Goal: Task Accomplishment & Management: Use online tool/utility

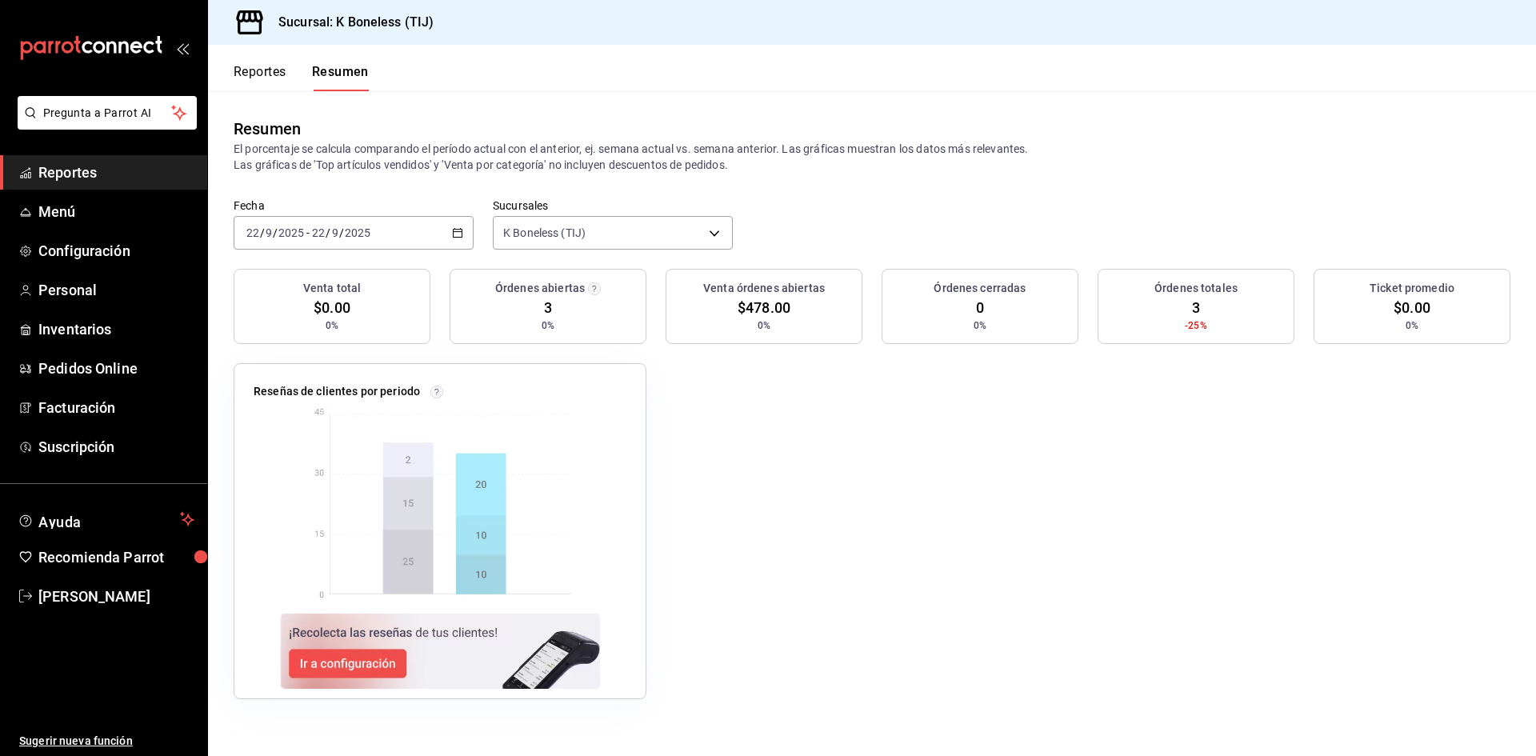
click at [266, 74] on button "Reportes" at bounding box center [260, 77] width 53 height 27
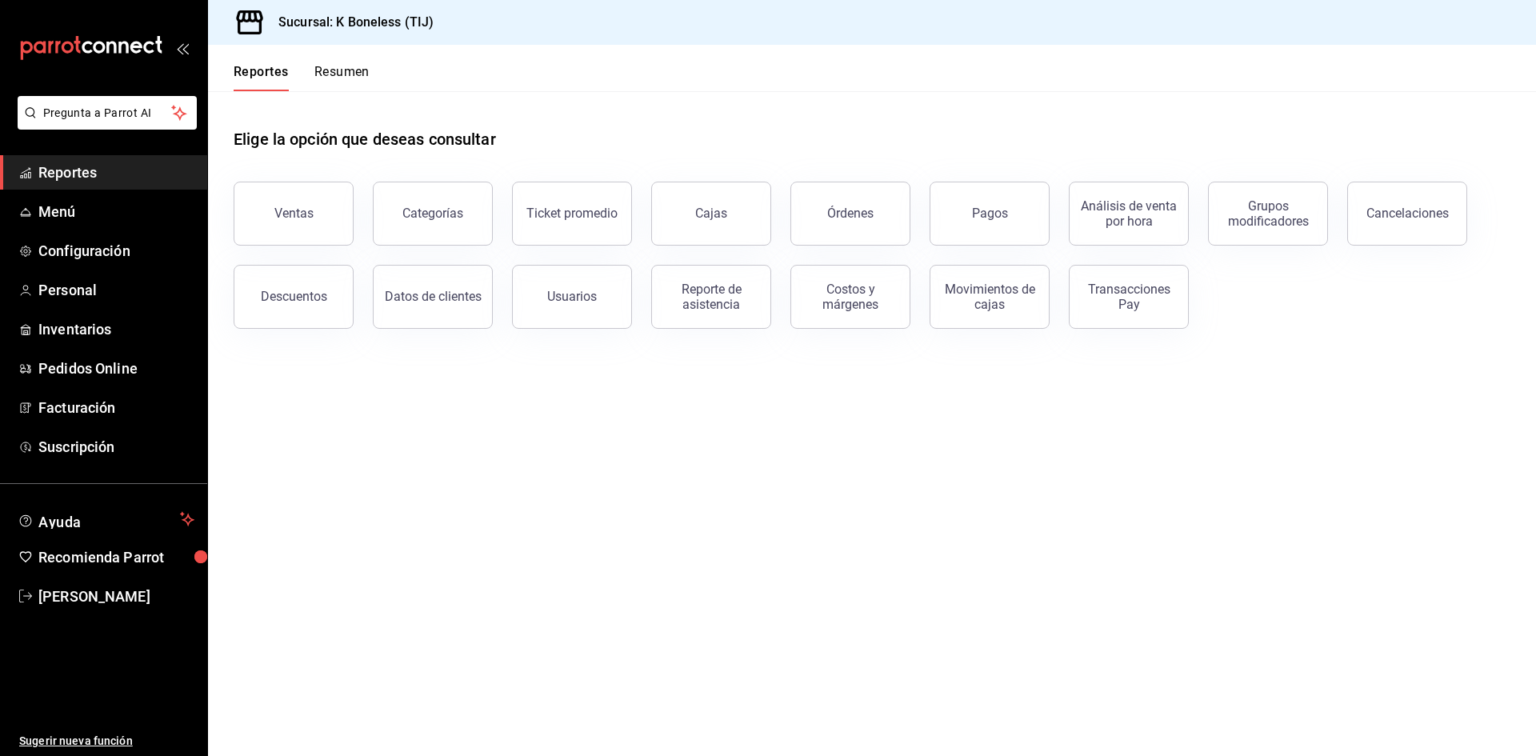
click at [831, 223] on button "Órdenes" at bounding box center [851, 214] width 120 height 64
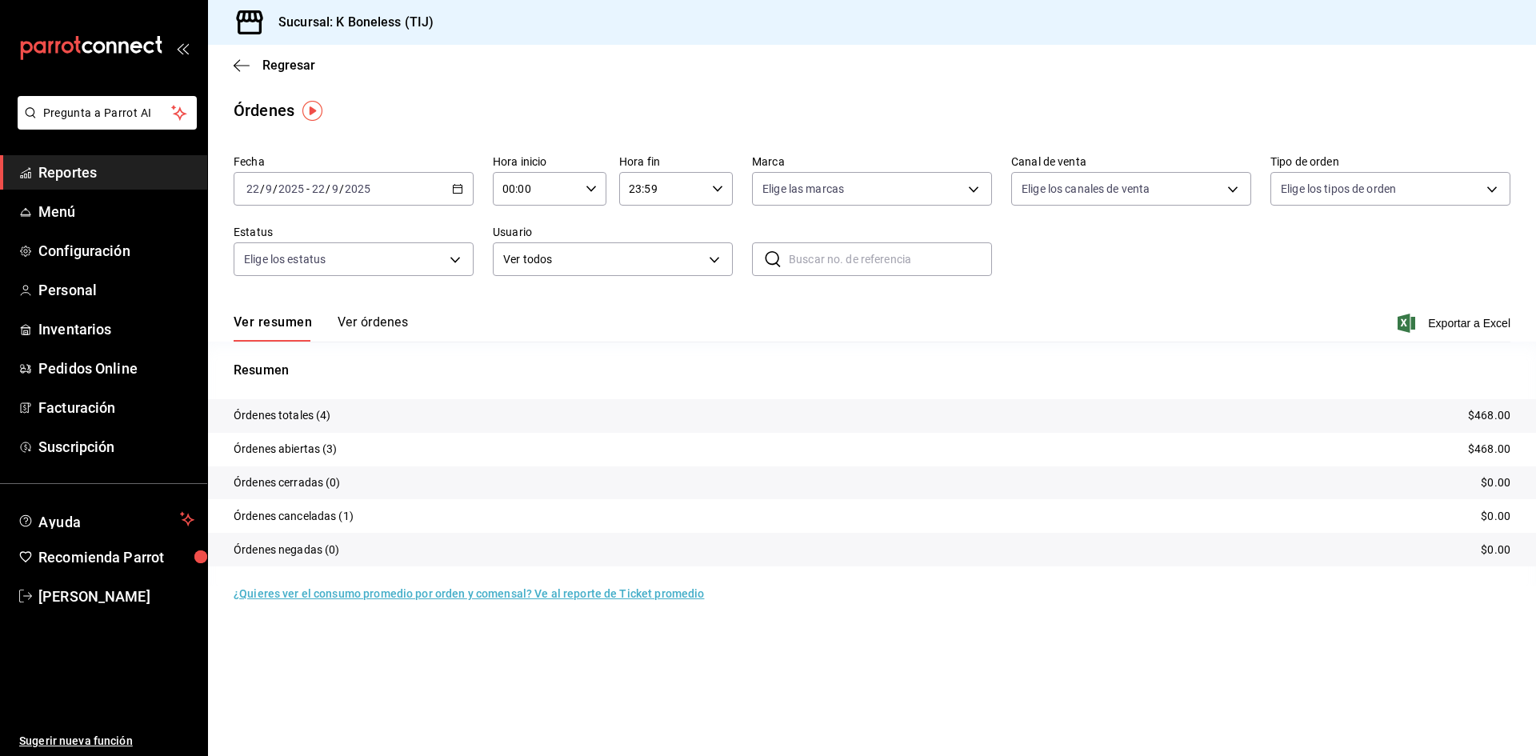
click at [383, 321] on button "Ver órdenes" at bounding box center [373, 327] width 70 height 27
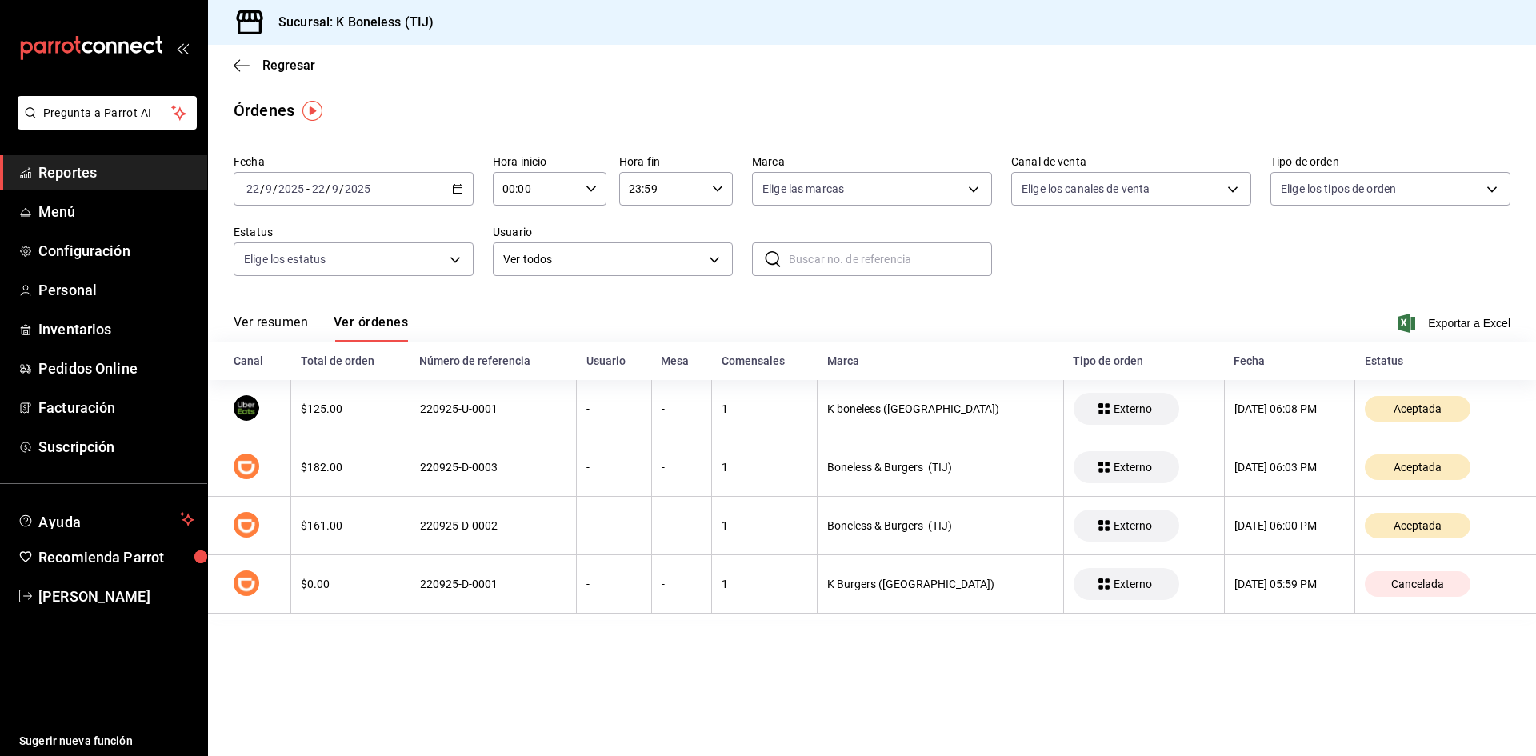
click at [355, 186] on input "2025" at bounding box center [357, 188] width 27 height 13
click at [262, 239] on span "Hoy" at bounding box center [309, 237] width 124 height 17
click at [283, 314] on button "Ver resumen" at bounding box center [271, 327] width 74 height 27
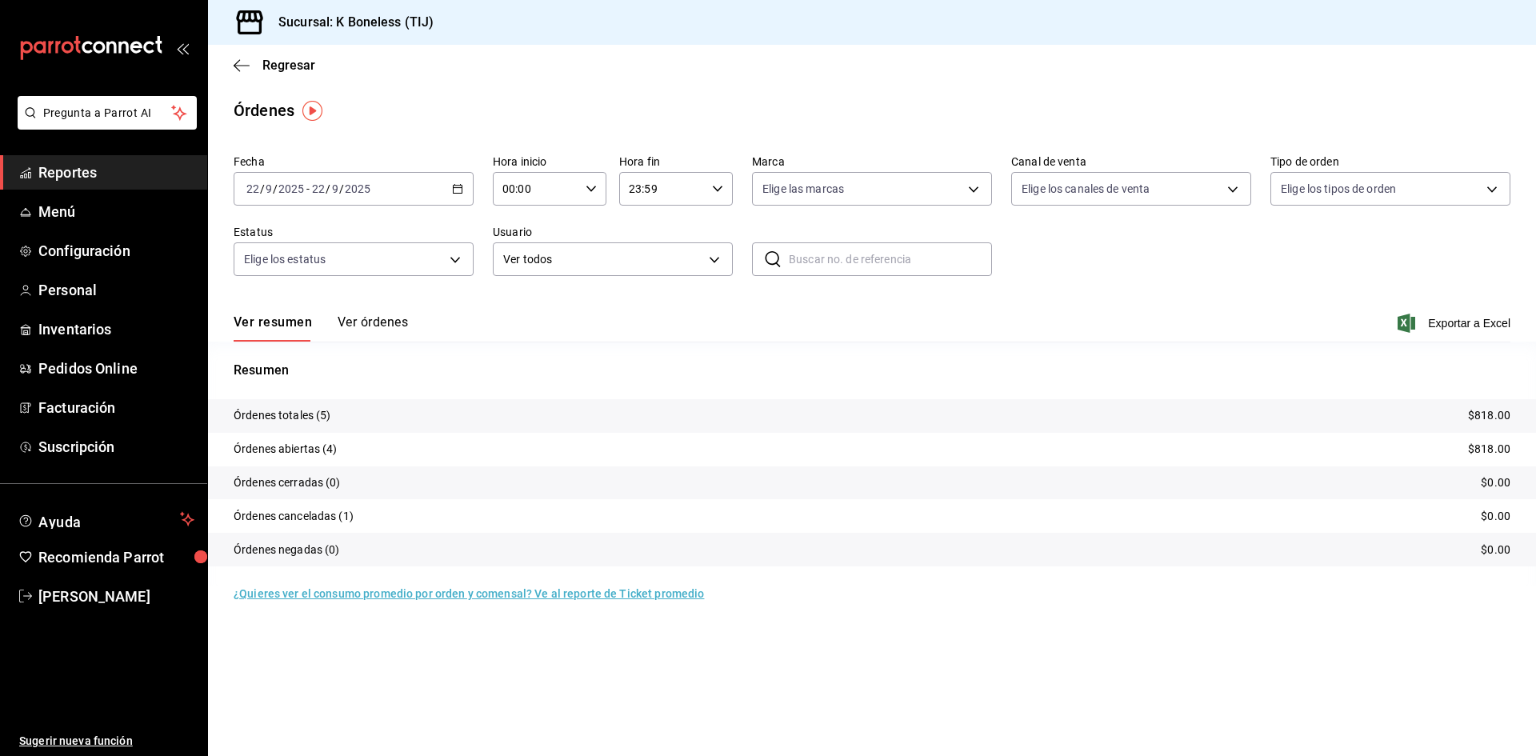
click at [360, 323] on button "Ver órdenes" at bounding box center [373, 327] width 70 height 27
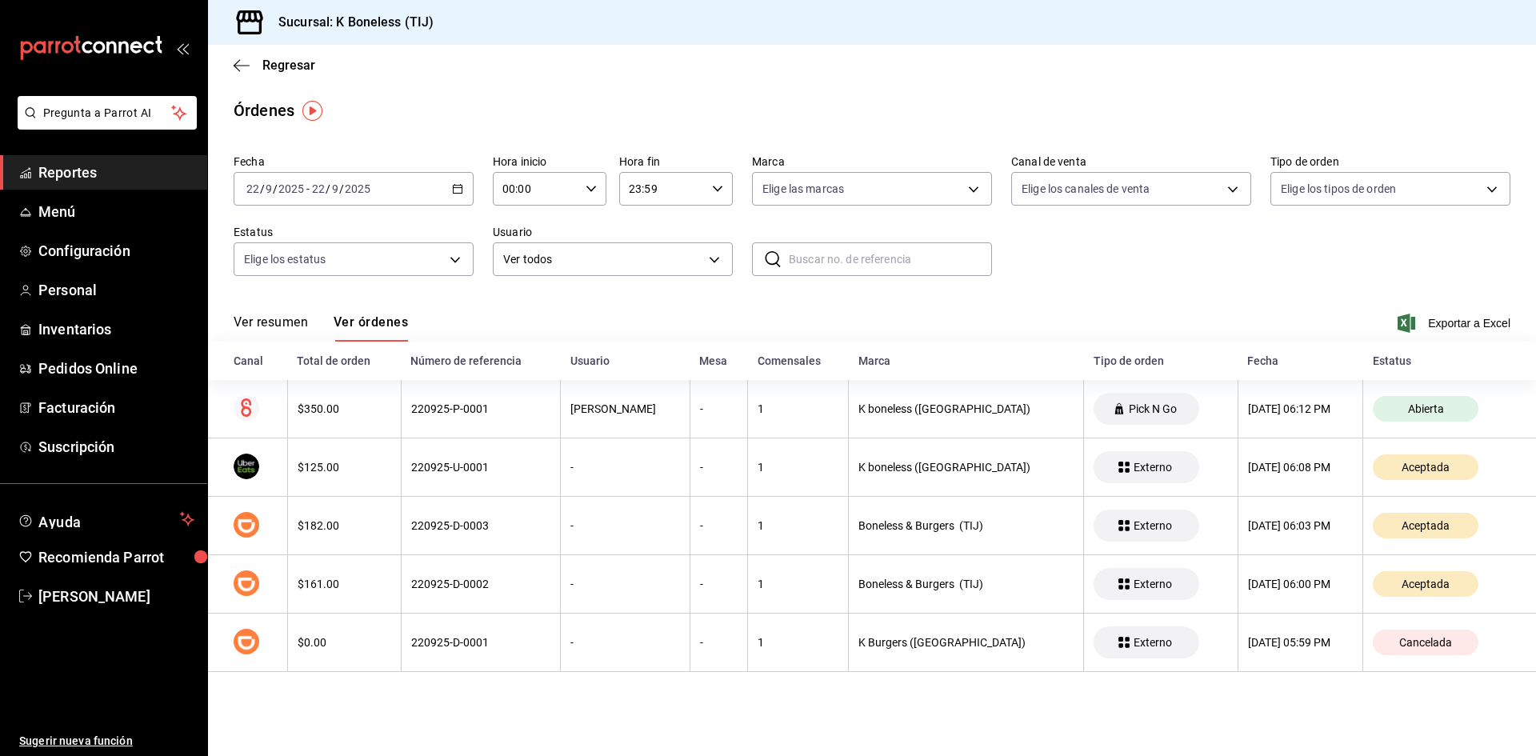
click at [485, 312] on div "Ver resumen Ver órdenes Exportar a Excel" at bounding box center [872, 318] width 1277 height 46
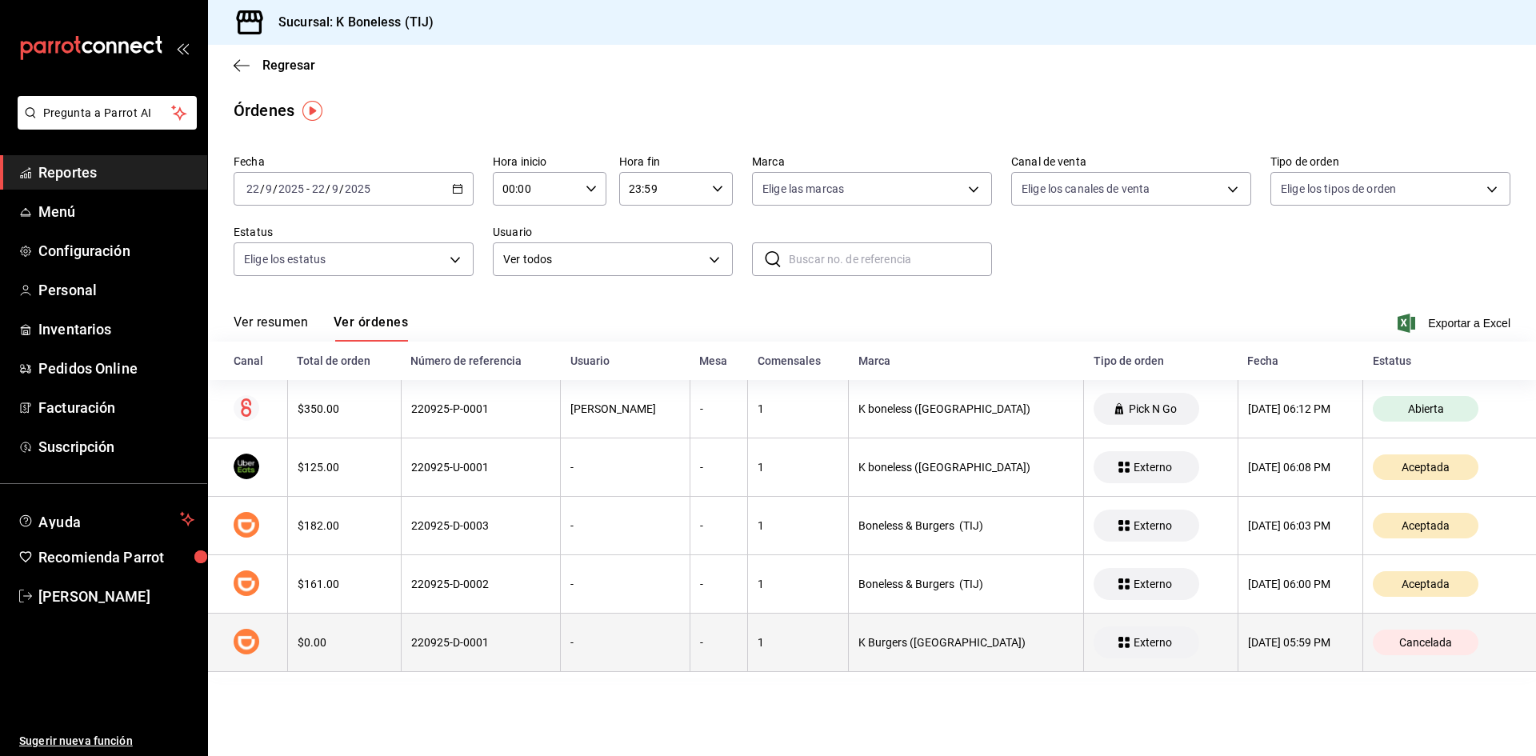
click at [518, 637] on div "220925-D-0001" at bounding box center [481, 642] width 140 height 13
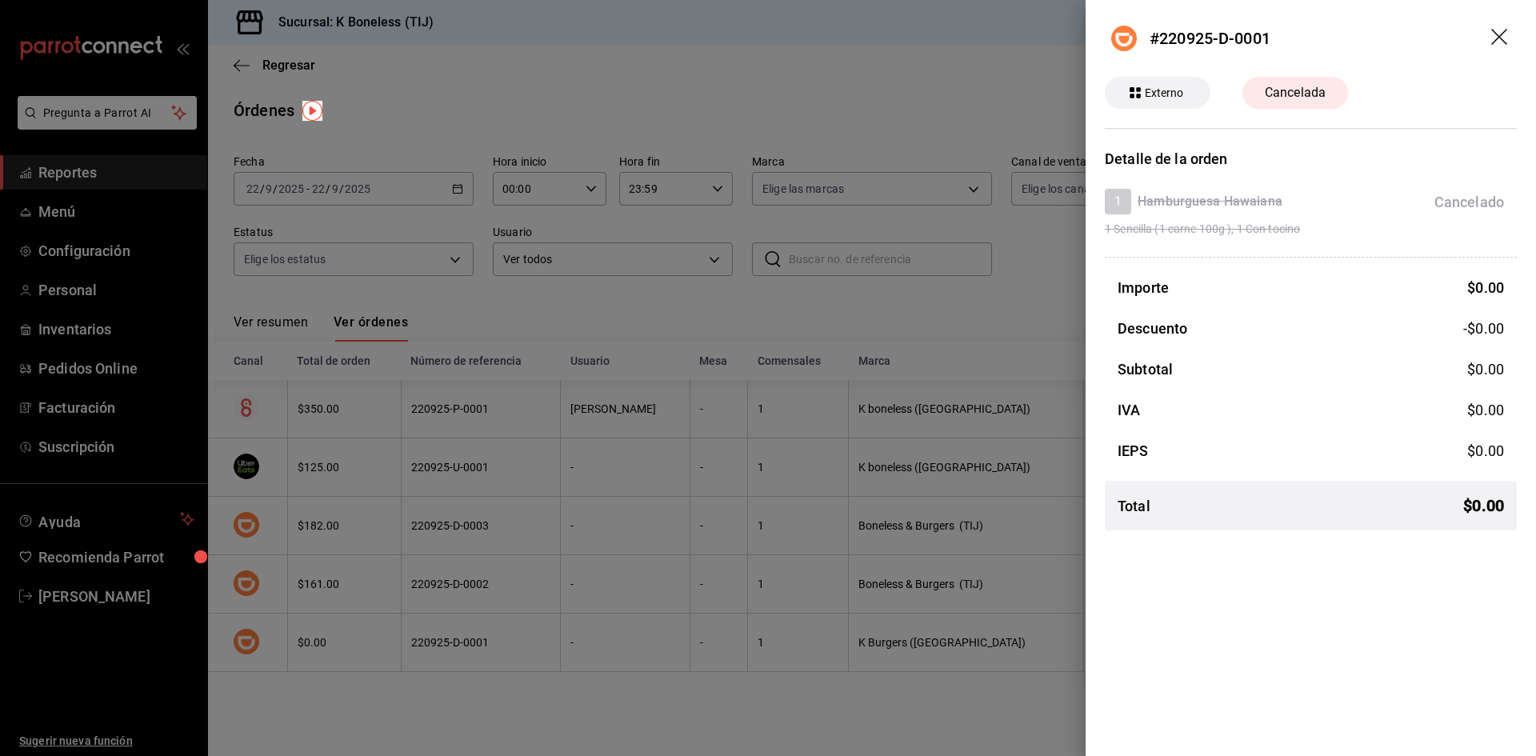
click at [1498, 36] on icon "drag" at bounding box center [1500, 37] width 16 height 16
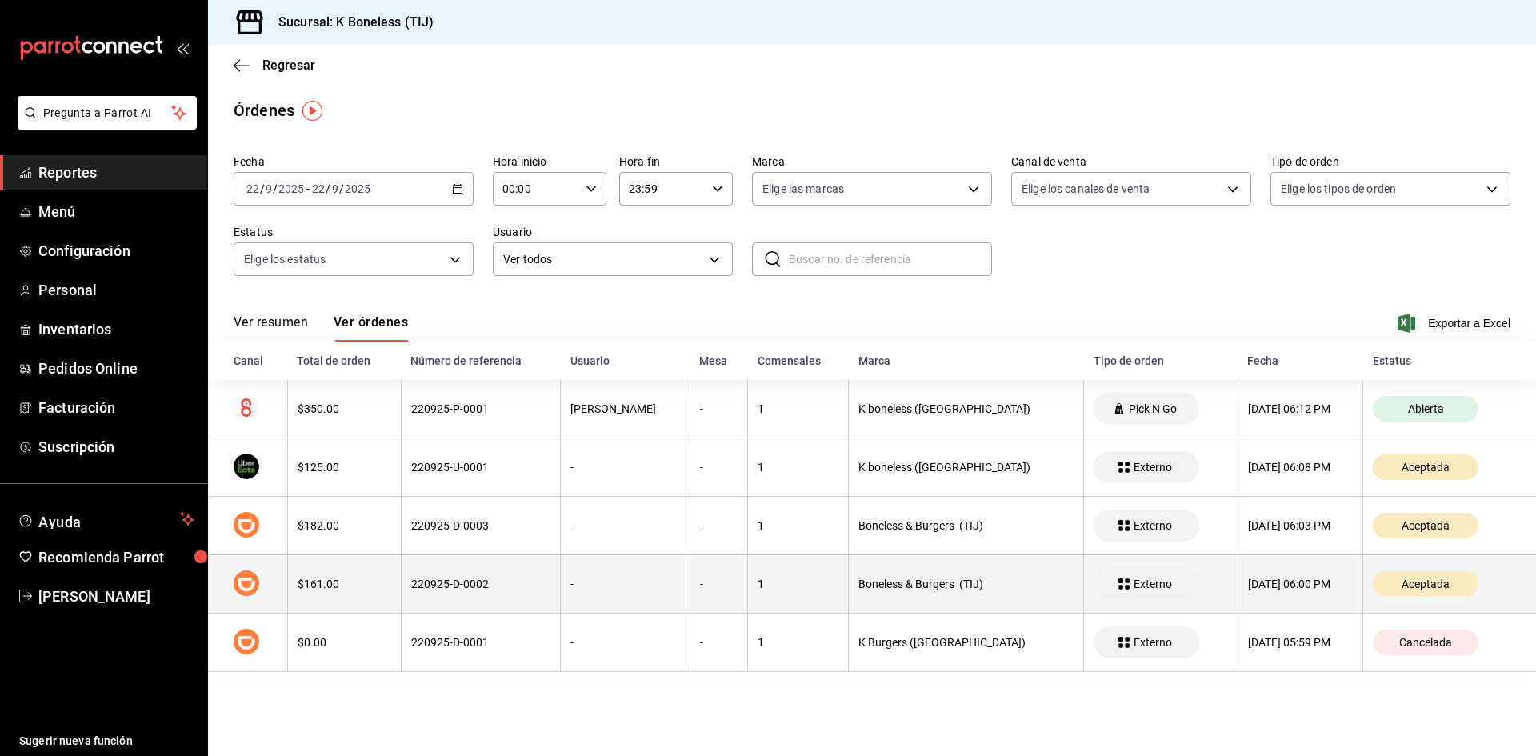
click at [721, 587] on div "-" at bounding box center [719, 584] width 38 height 13
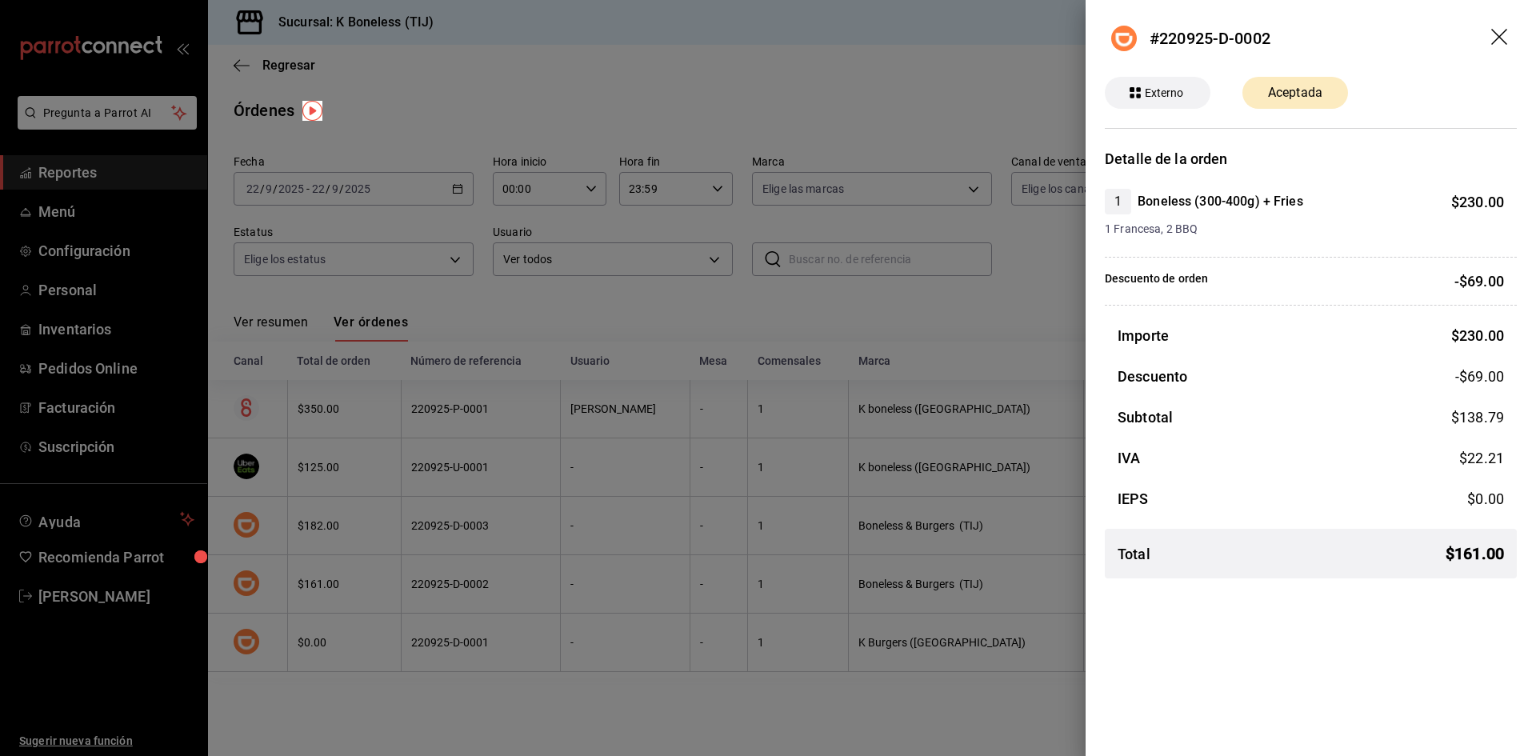
click at [1506, 38] on icon "drag" at bounding box center [1501, 38] width 19 height 19
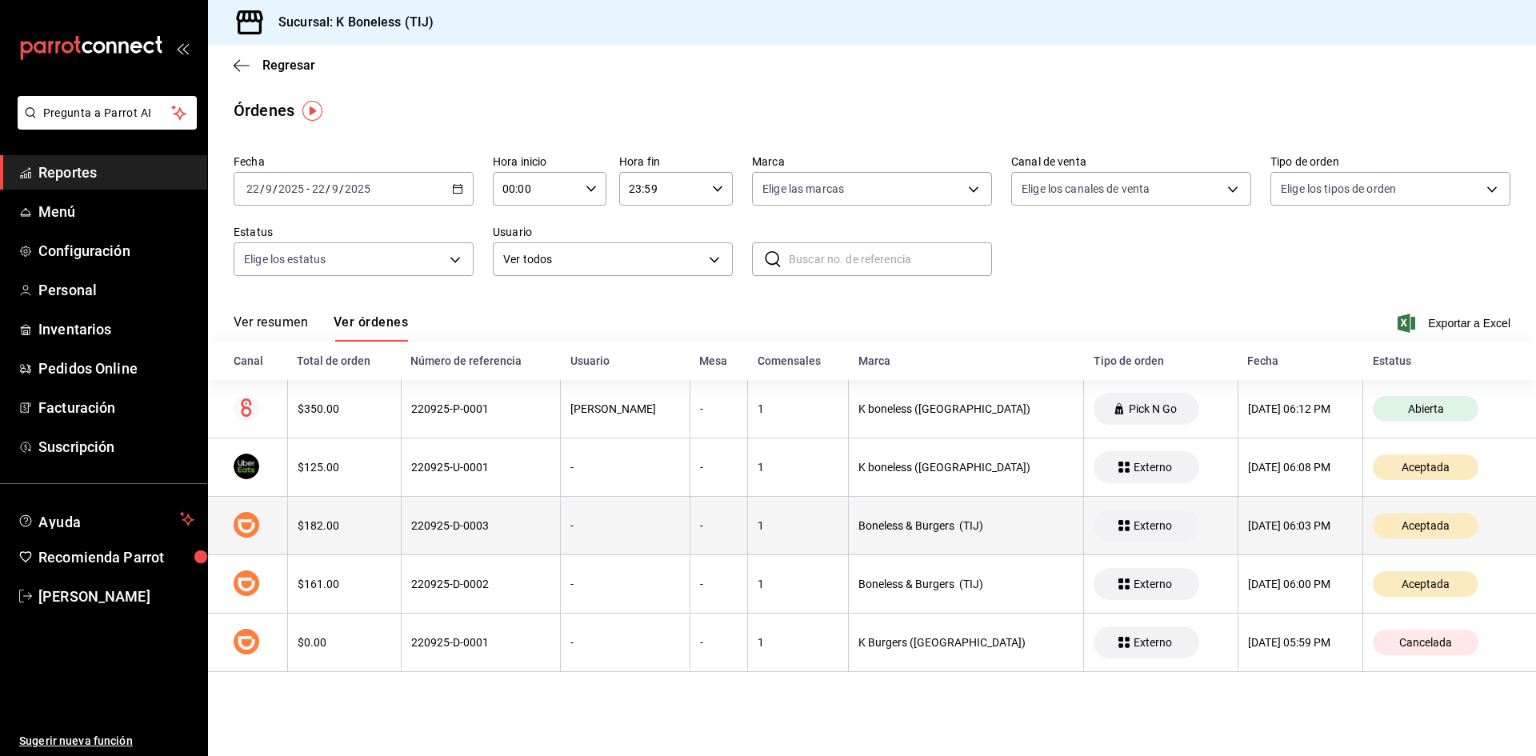
click at [748, 510] on th "1" at bounding box center [798, 526] width 101 height 58
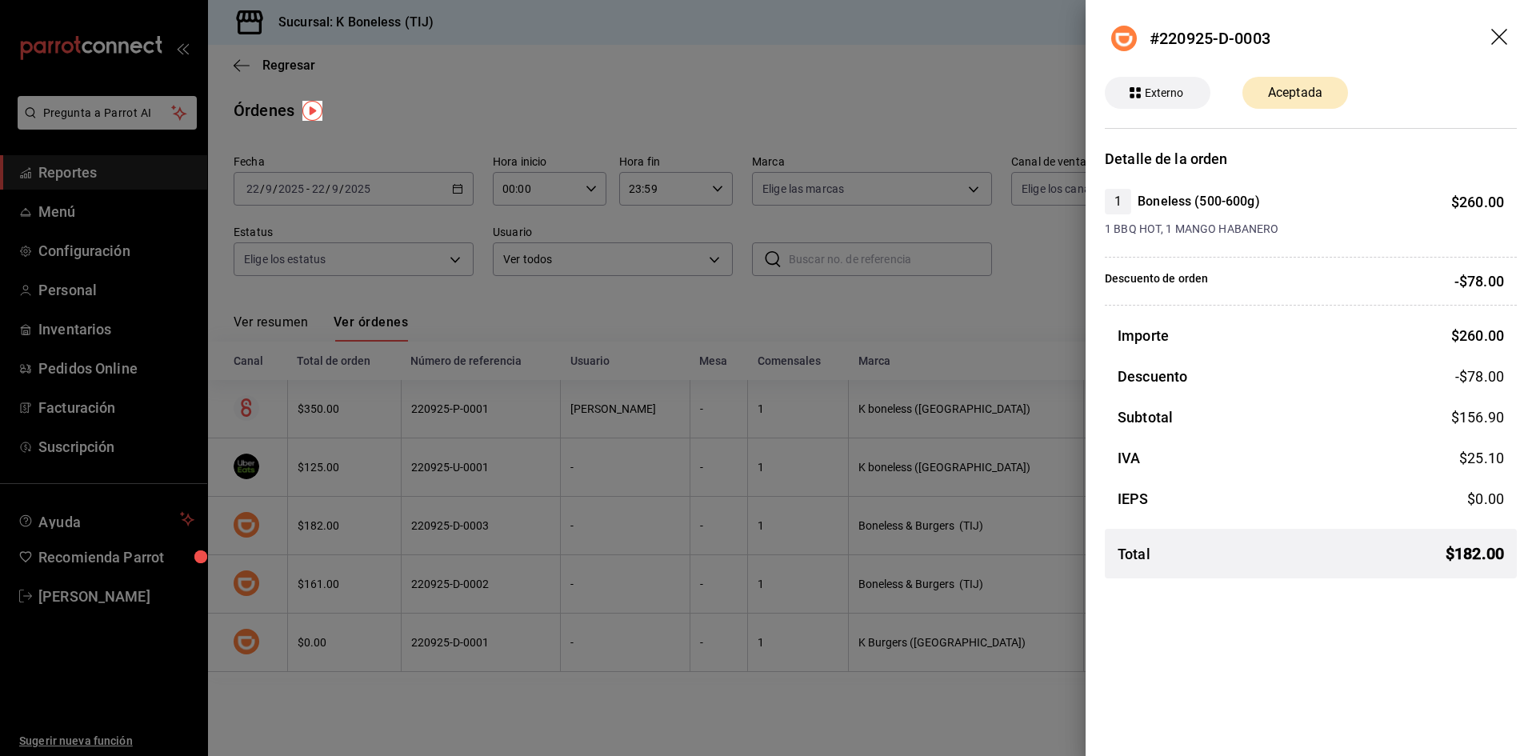
click at [1504, 37] on icon "drag" at bounding box center [1501, 38] width 19 height 19
